Goal: Register for event/course

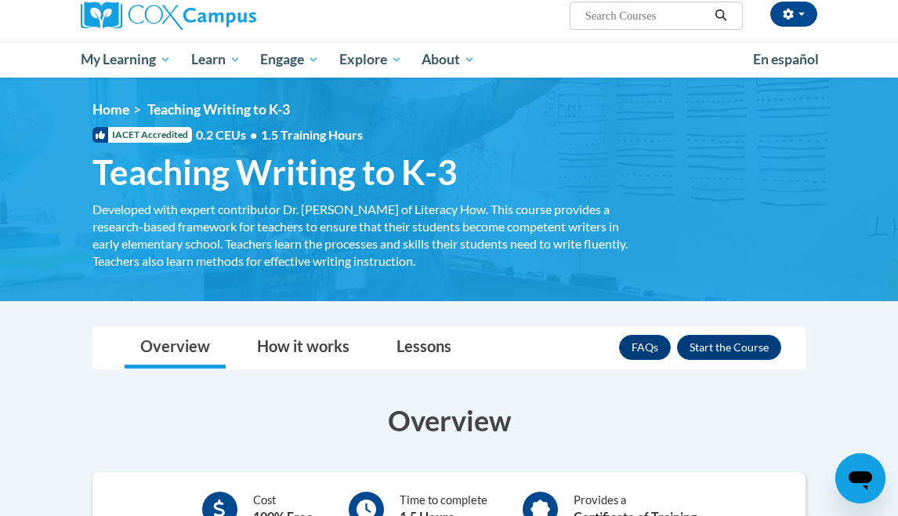
scroll to position [173, 0]
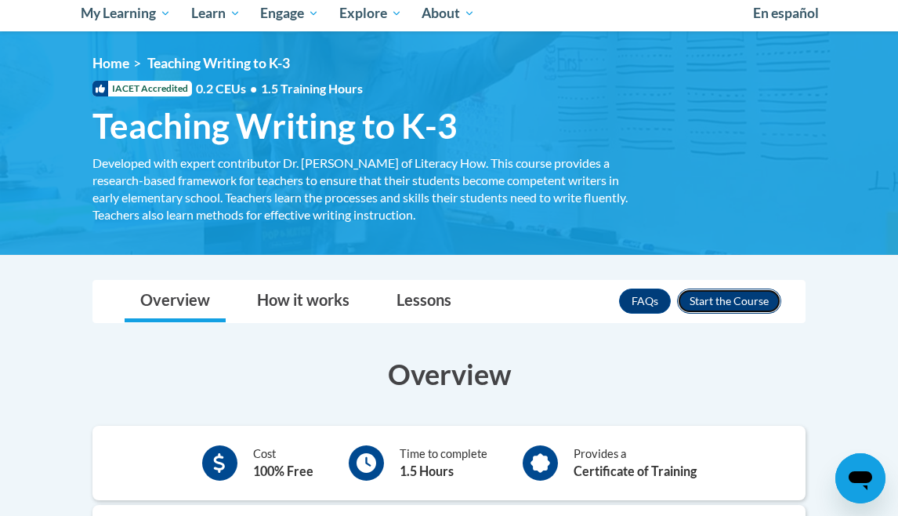
click at [728, 301] on button "Enroll" at bounding box center [729, 300] width 104 height 25
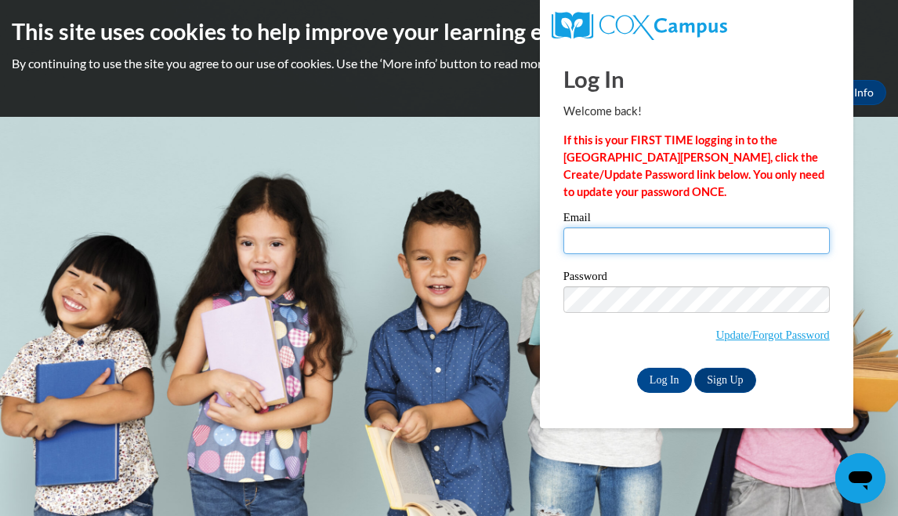
click at [648, 234] on input "Email" at bounding box center [697, 240] width 267 height 27
type input "bwalls@tiger.brenau.edu"
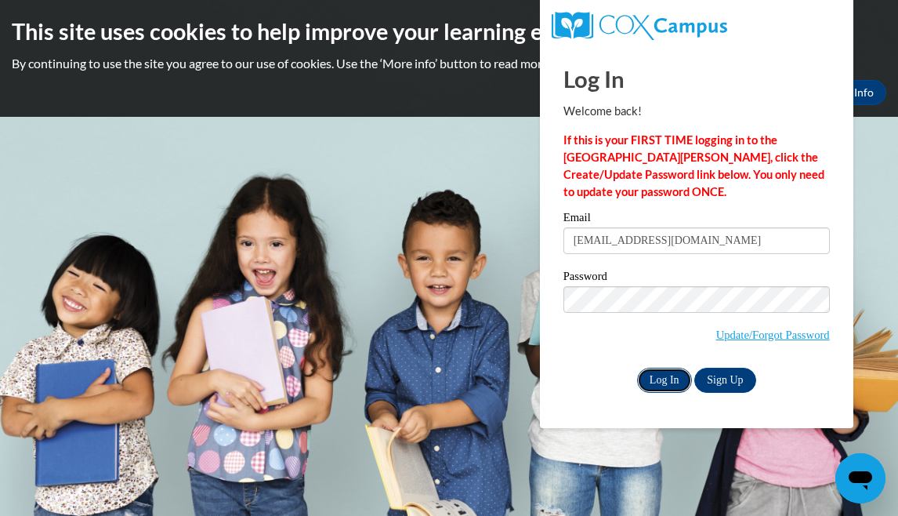
click at [659, 376] on input "Log In" at bounding box center [664, 380] width 55 height 25
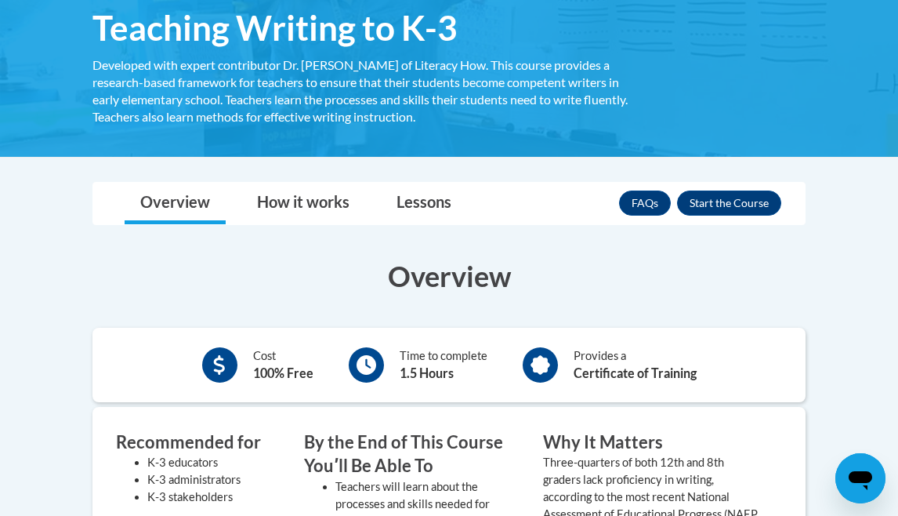
scroll to position [322, 0]
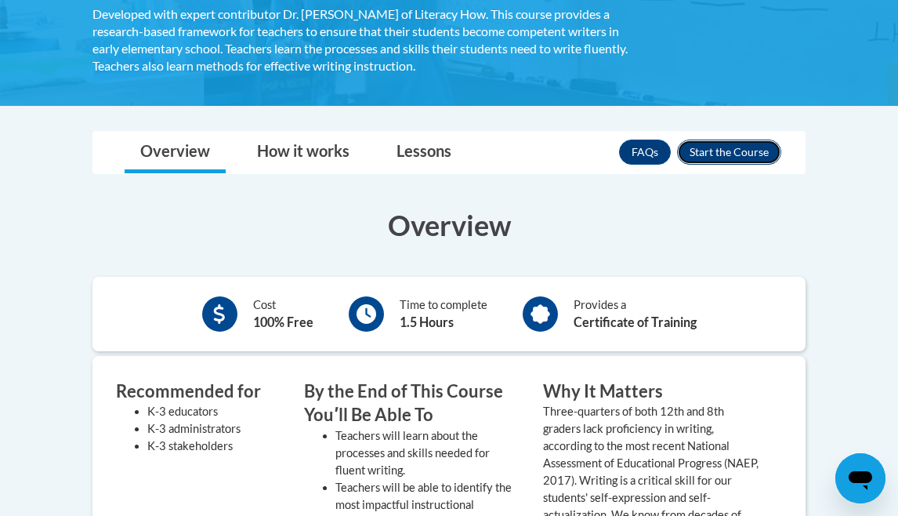
click at [753, 161] on button "Enroll" at bounding box center [729, 152] width 104 height 25
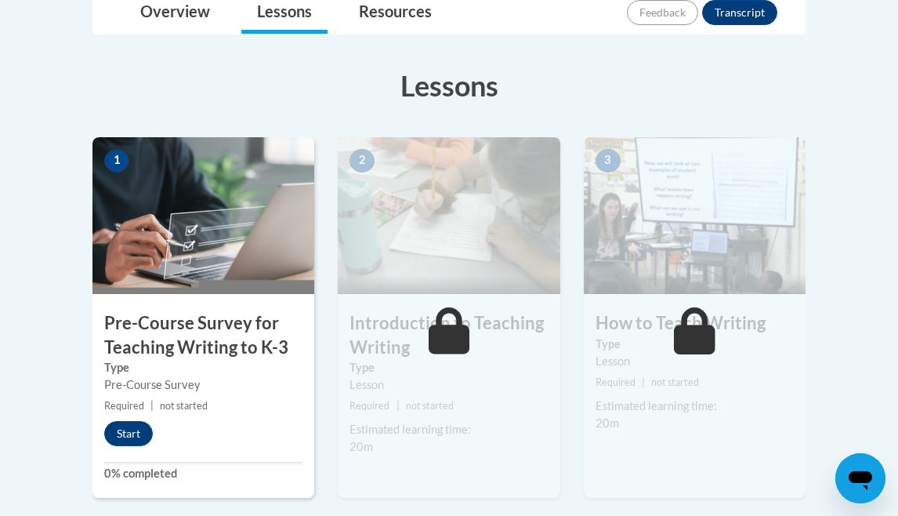
scroll to position [485, 0]
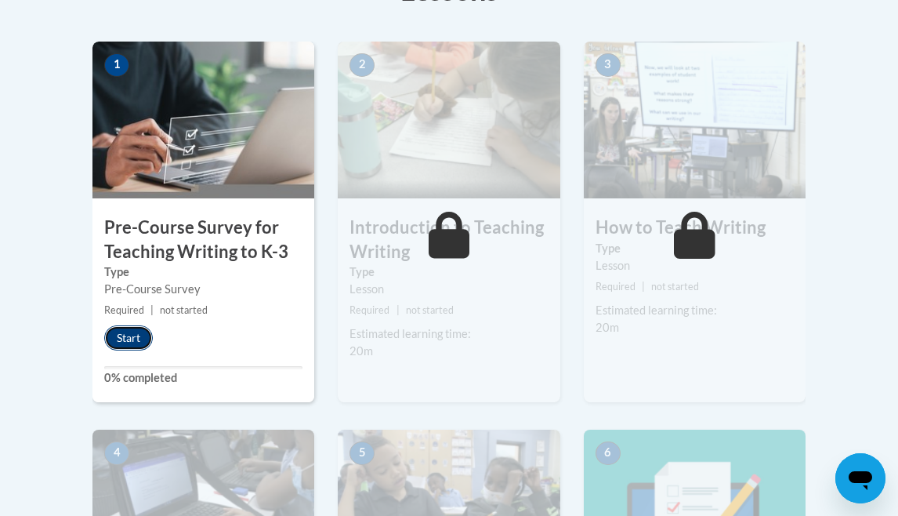
click at [132, 332] on button "Start" at bounding box center [128, 337] width 49 height 25
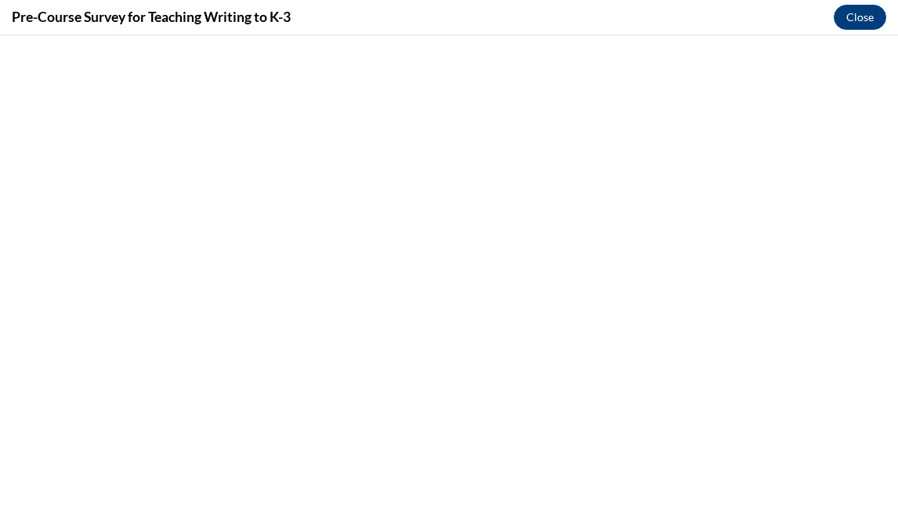
scroll to position [0, 0]
click at [858, 35] on body at bounding box center [449, 275] width 898 height 481
click at [857, 19] on button "Close" at bounding box center [860, 17] width 53 height 25
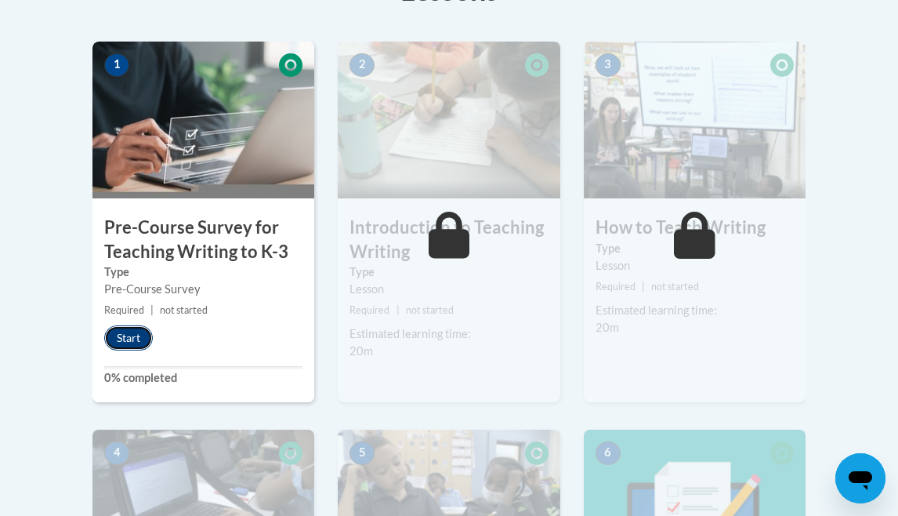
click at [135, 334] on button "Start" at bounding box center [128, 337] width 49 height 25
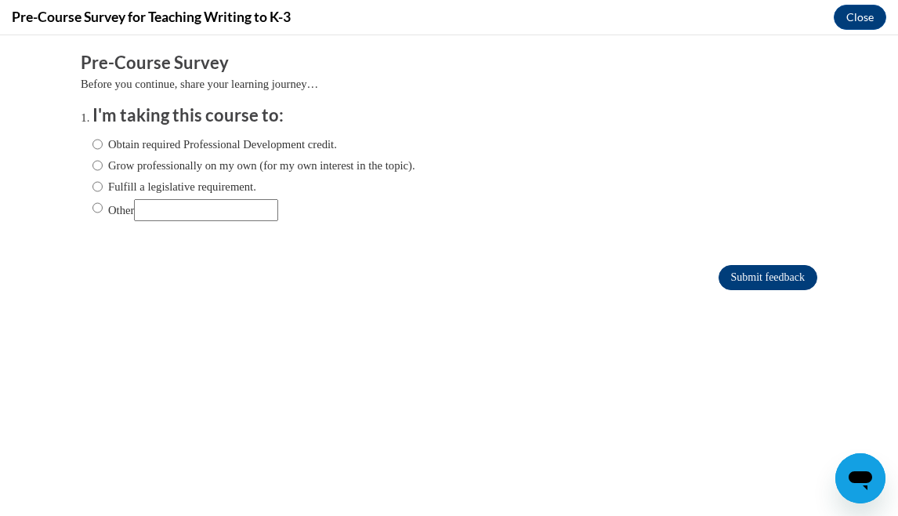
click at [758, 284] on input "Submit feedback" at bounding box center [768, 277] width 99 height 25
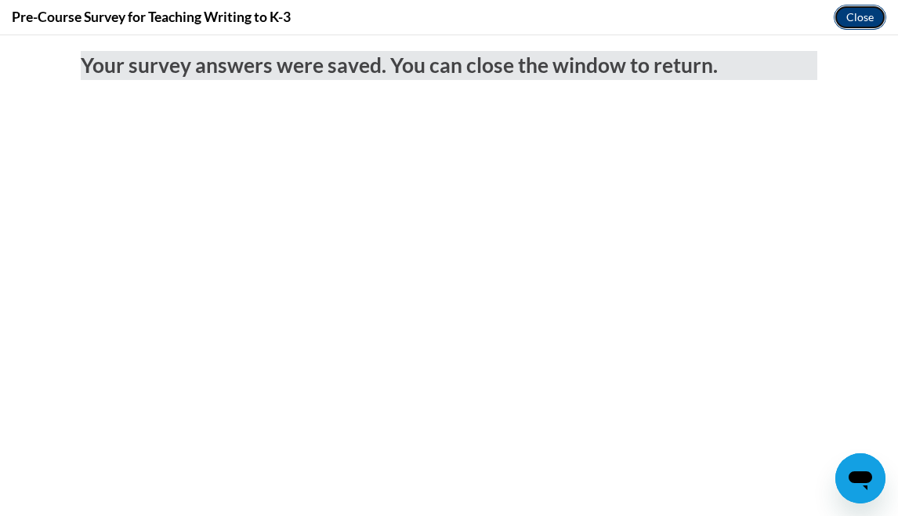
click at [864, 20] on button "Close" at bounding box center [860, 17] width 53 height 25
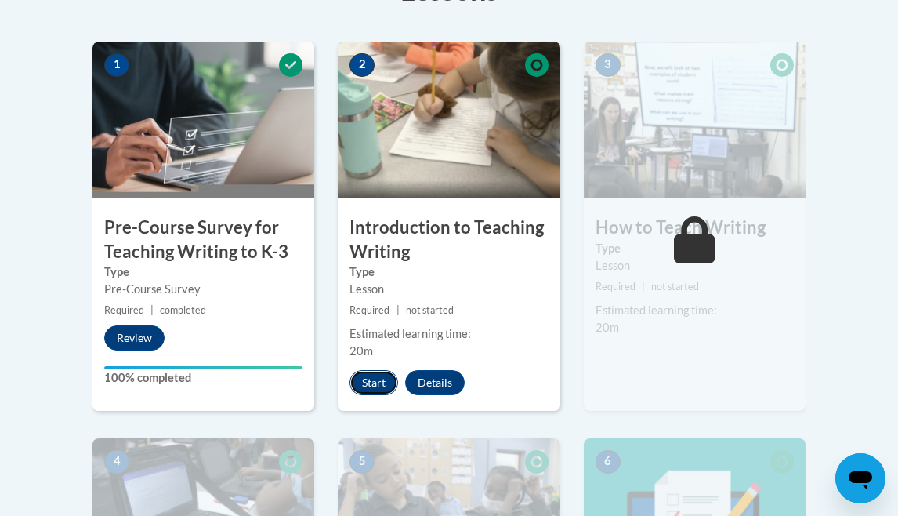
click at [380, 372] on button "Start" at bounding box center [374, 382] width 49 height 25
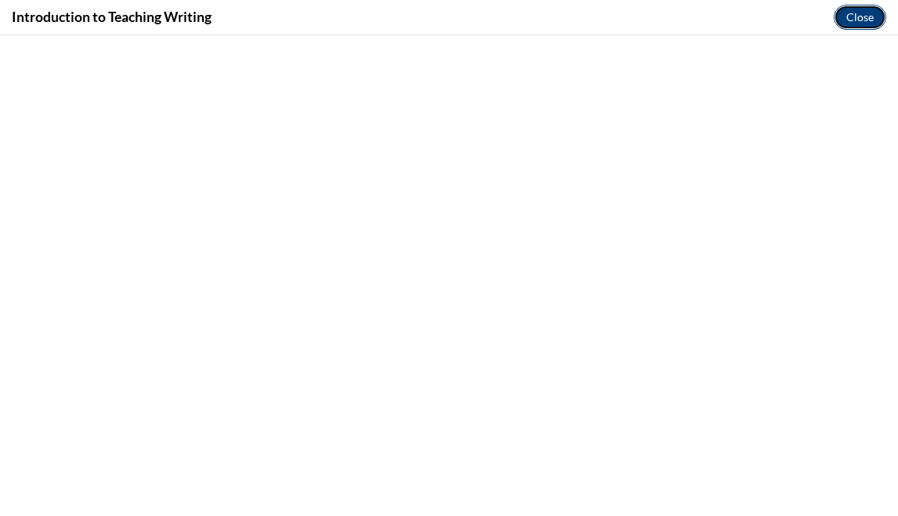
click at [854, 16] on button "Close" at bounding box center [860, 17] width 53 height 25
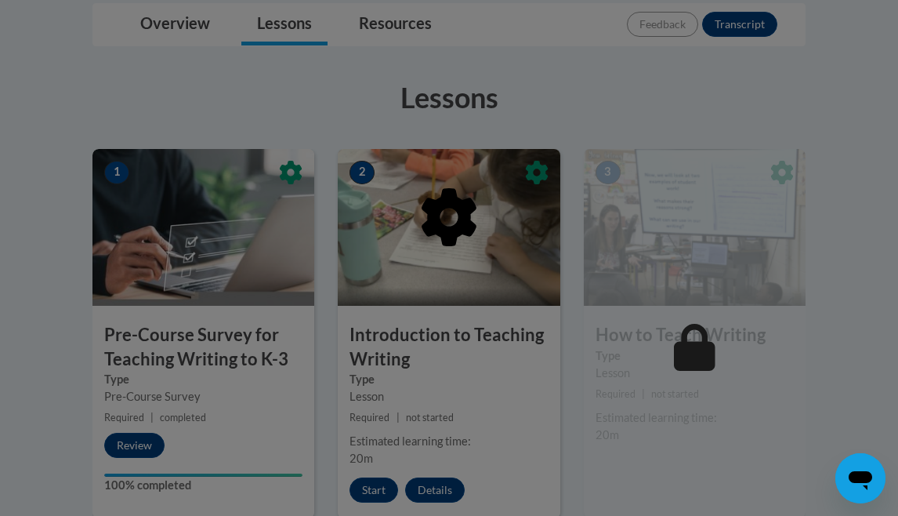
scroll to position [436, 0]
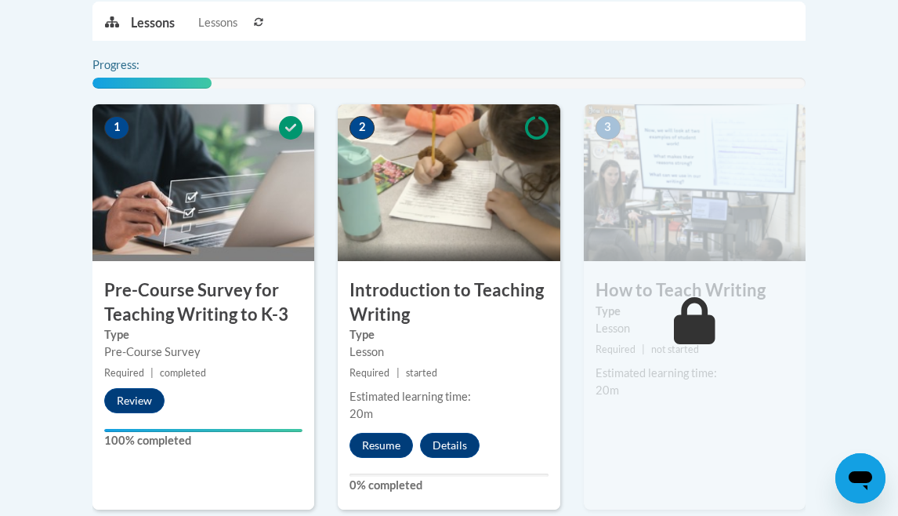
scroll to position [676, 0]
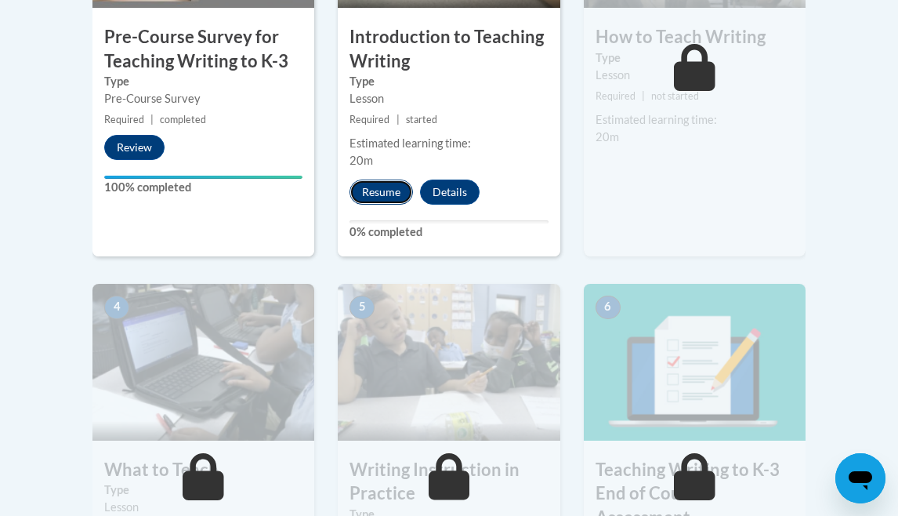
click at [372, 191] on button "Resume" at bounding box center [382, 192] width 64 height 25
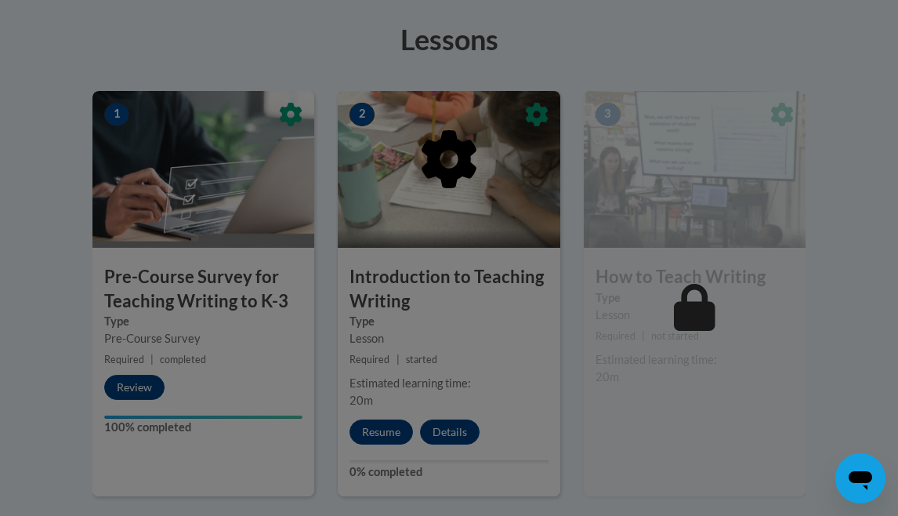
scroll to position [572, 0]
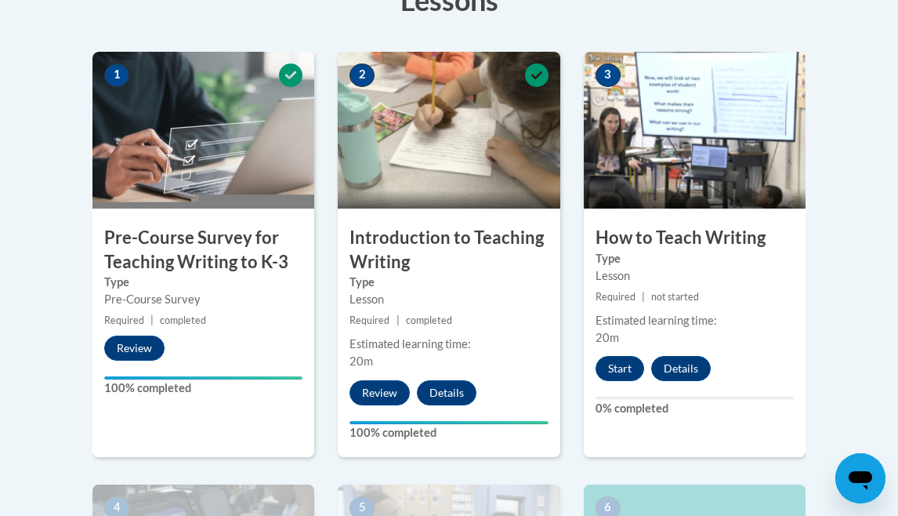
scroll to position [462, 0]
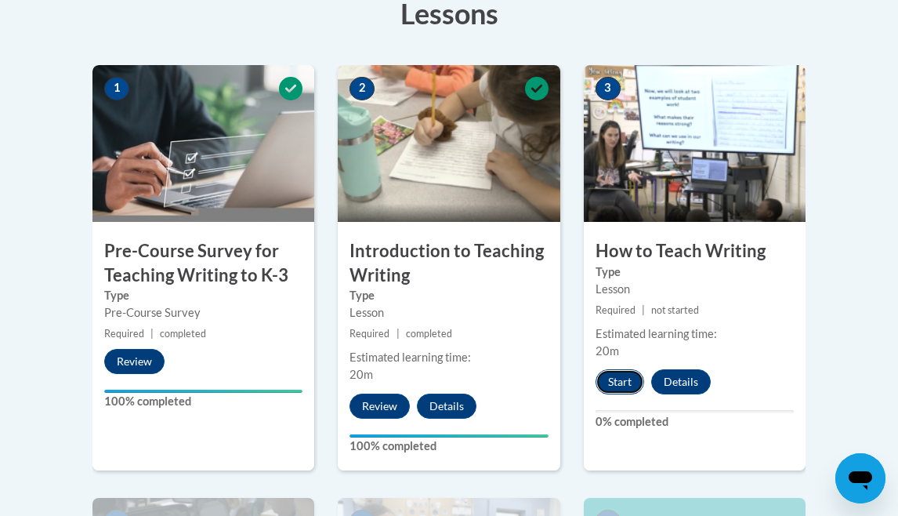
click at [608, 379] on button "Start" at bounding box center [620, 381] width 49 height 25
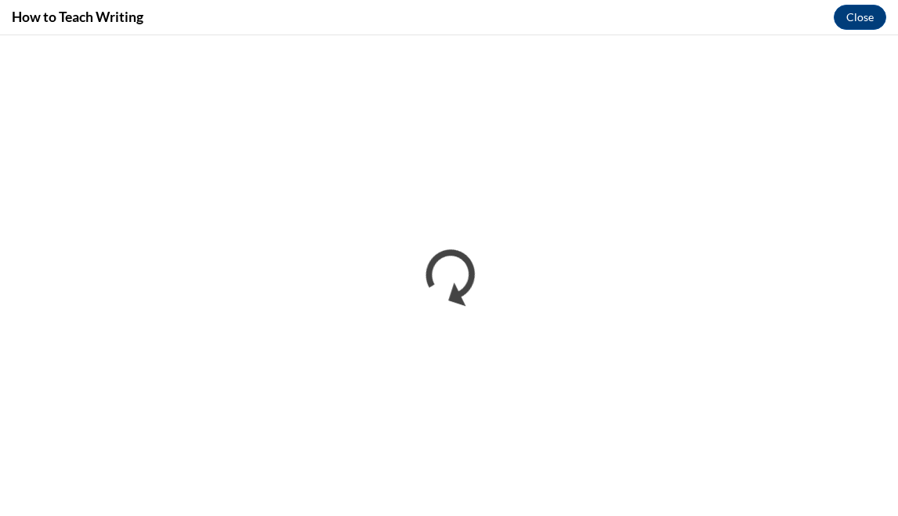
scroll to position [0, 0]
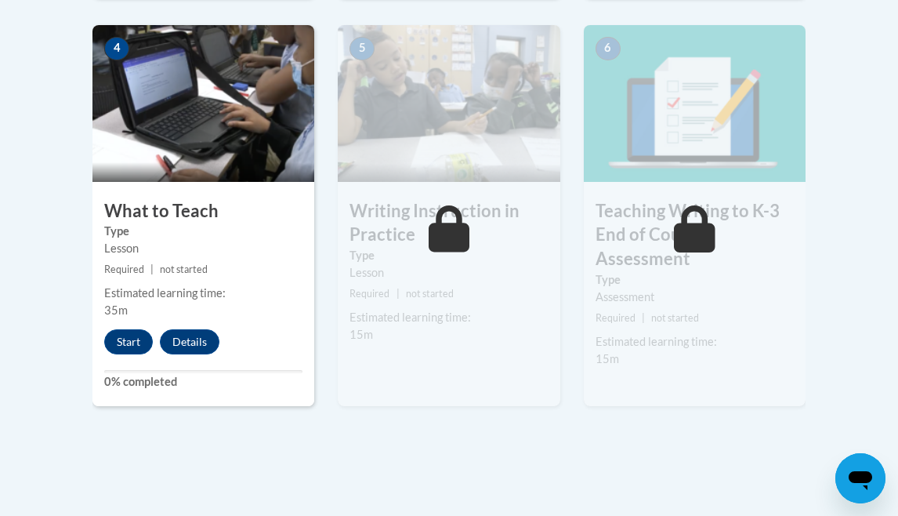
scroll to position [981, 0]
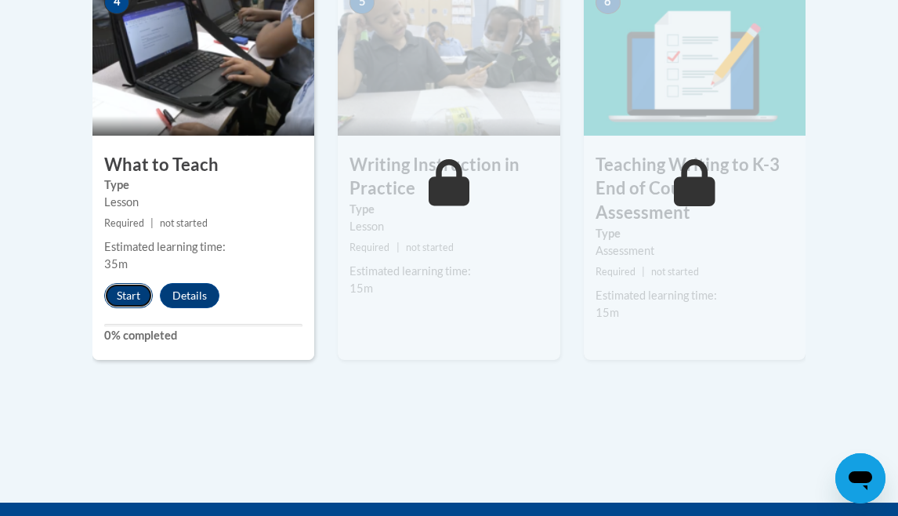
click at [140, 291] on button "Start" at bounding box center [128, 295] width 49 height 25
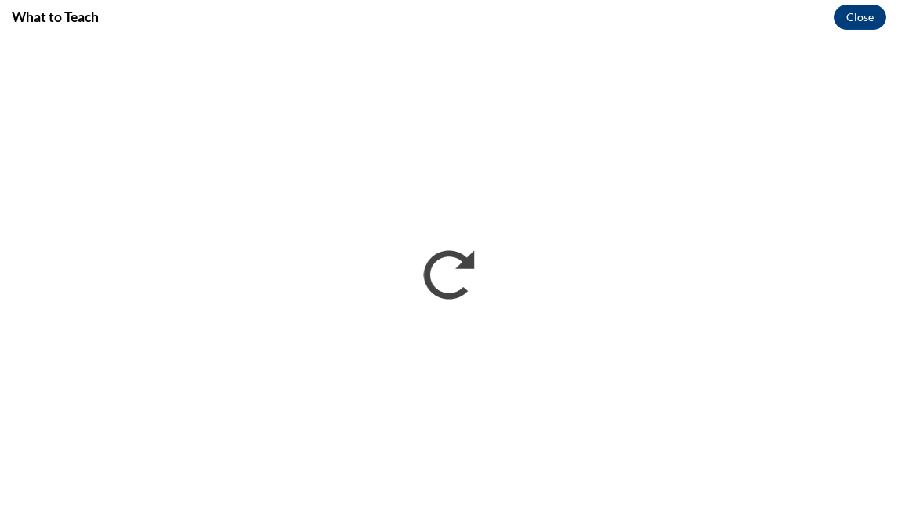
scroll to position [0, 0]
